Goal: Information Seeking & Learning: Learn about a topic

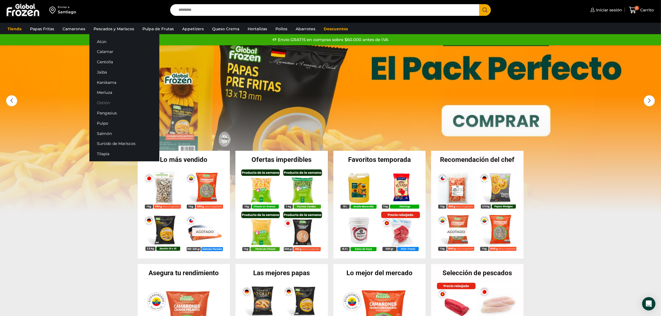
click at [115, 102] on link "Ostión" at bounding box center [124, 103] width 70 height 10
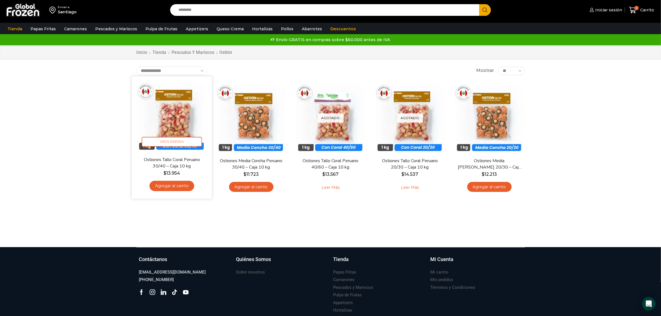
click at [176, 119] on img at bounding box center [172, 116] width 72 height 72
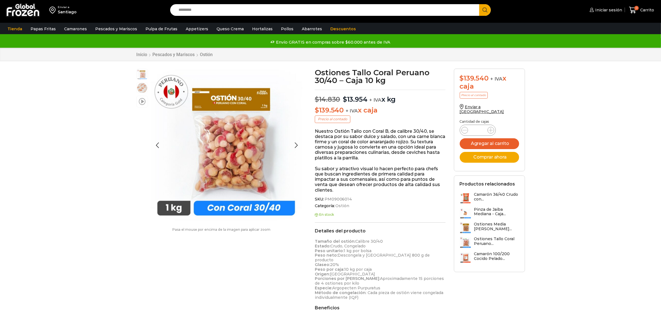
click at [141, 104] on span at bounding box center [142, 100] width 7 height 7
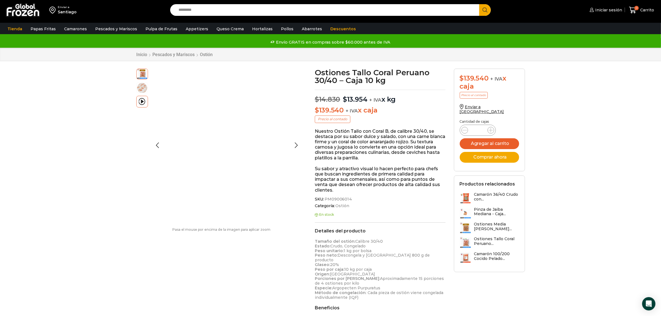
click at [143, 74] on img at bounding box center [142, 73] width 11 height 11
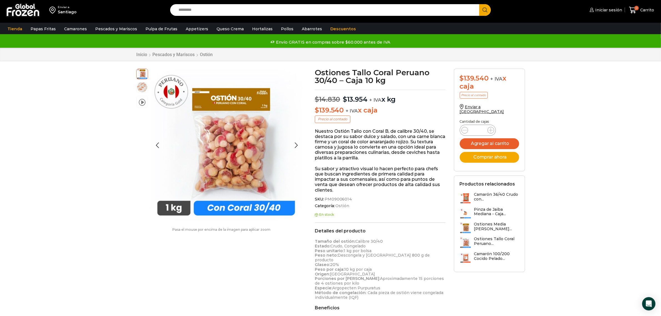
click at [144, 87] on img at bounding box center [142, 87] width 11 height 11
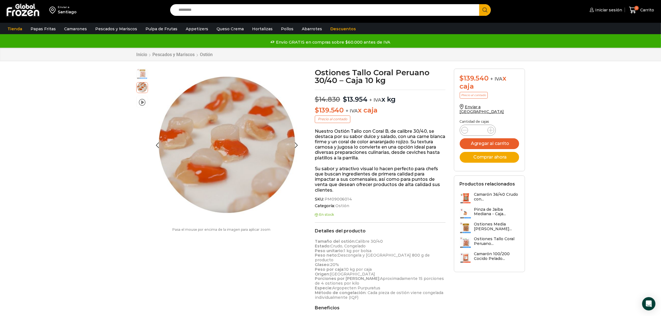
click at [140, 71] on img at bounding box center [142, 73] width 11 height 11
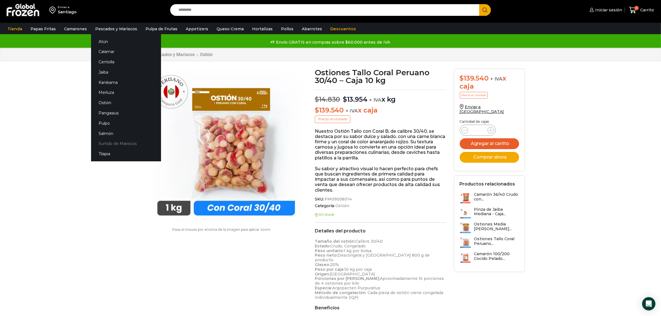
click at [108, 143] on link "Surtido de Mariscos" at bounding box center [126, 144] width 70 height 10
